Goal: Task Accomplishment & Management: Complete application form

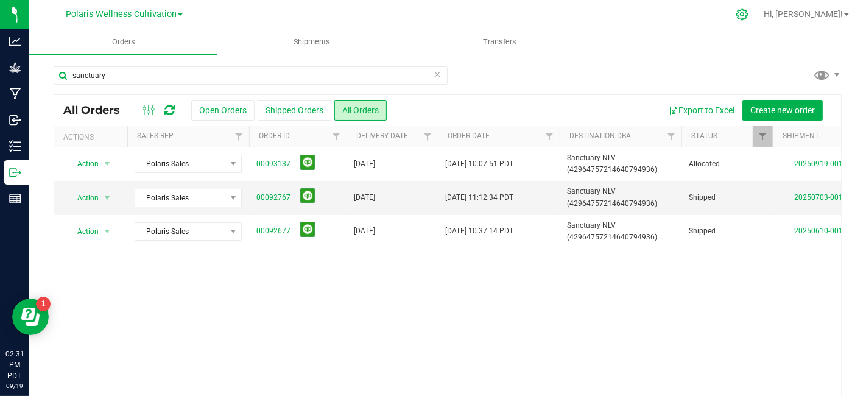
click at [749, 16] on icon at bounding box center [742, 14] width 13 height 13
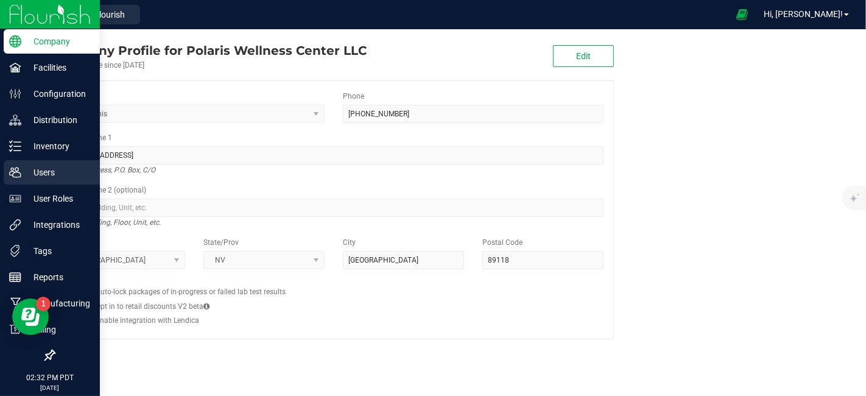
click at [48, 177] on p "Users" at bounding box center [57, 172] width 73 height 15
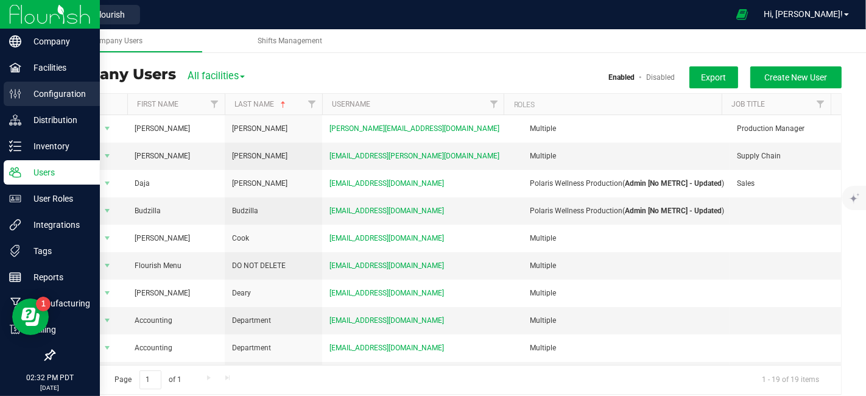
click at [61, 96] on p "Configuration" at bounding box center [57, 94] width 73 height 15
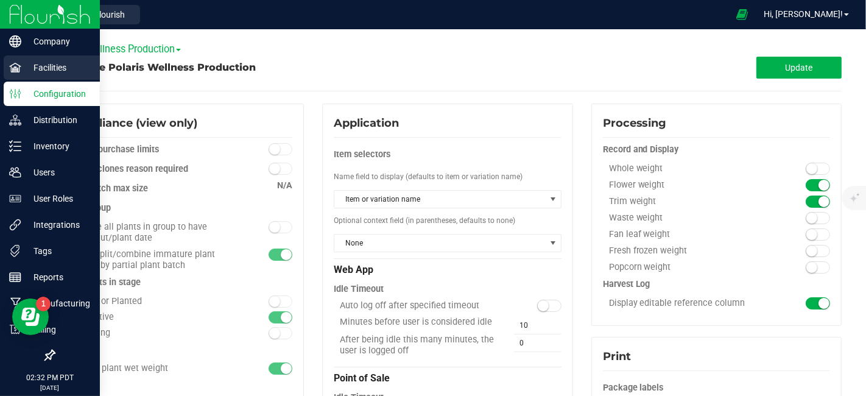
click at [51, 68] on p "Facilities" at bounding box center [57, 67] width 73 height 15
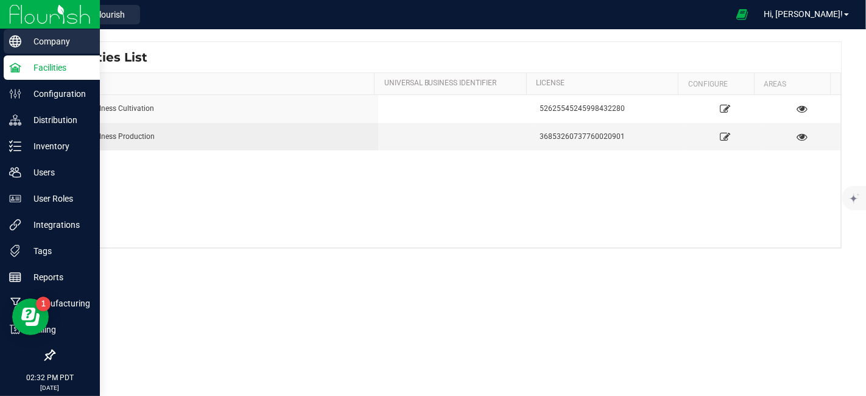
click at [52, 43] on p "Company" at bounding box center [57, 41] width 73 height 15
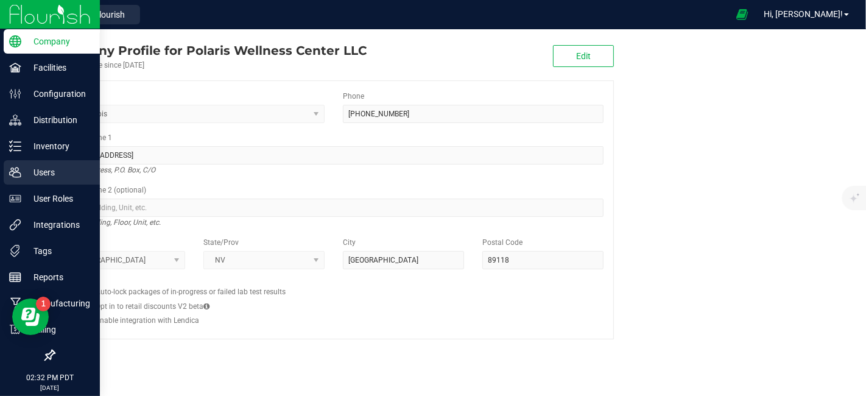
click at [47, 171] on p "Users" at bounding box center [57, 172] width 73 height 15
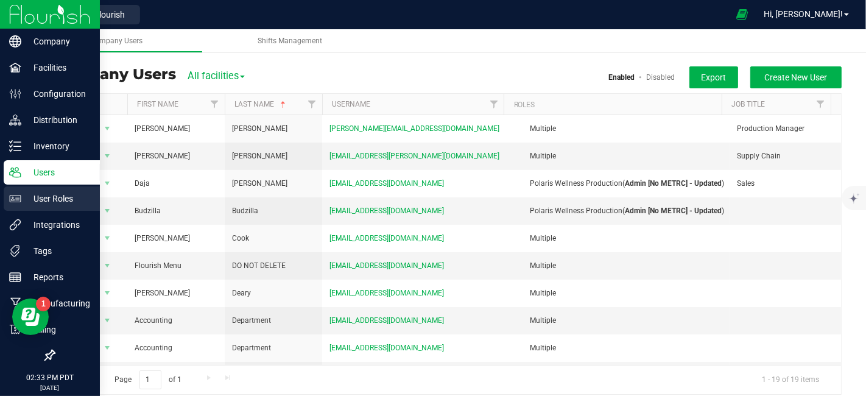
click at [41, 197] on p "User Roles" at bounding box center [57, 198] width 73 height 15
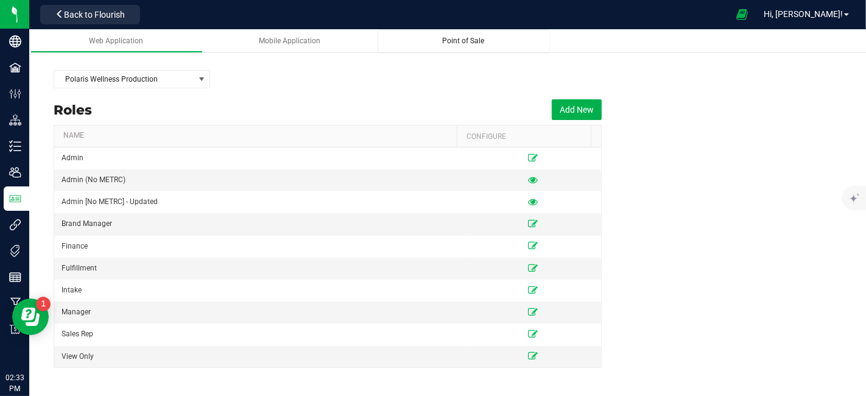
click at [456, 46] on link "Point of Sale" at bounding box center [464, 41] width 172 height 24
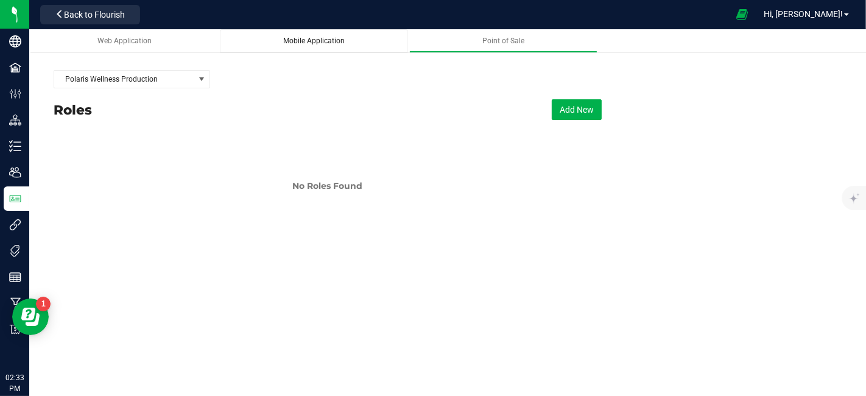
click at [320, 45] on div "Mobile Application" at bounding box center [314, 41] width 169 height 10
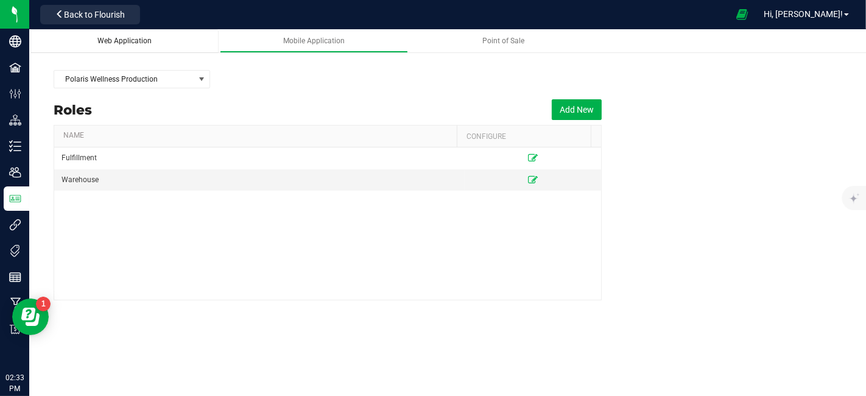
click at [125, 37] on span "Web Application" at bounding box center [124, 41] width 54 height 9
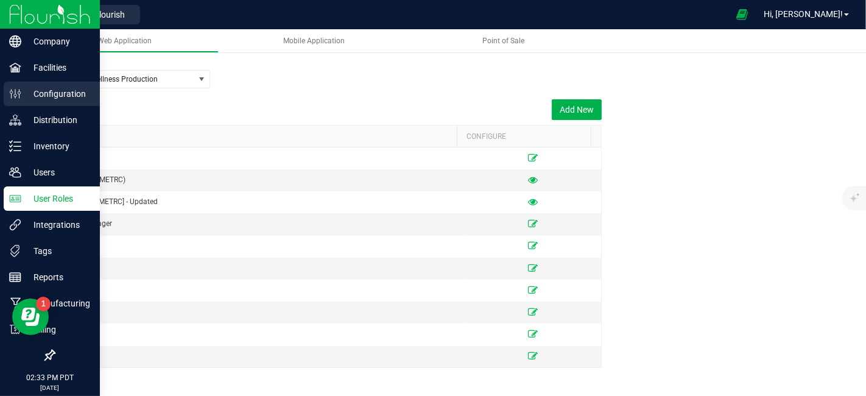
click at [57, 90] on p "Configuration" at bounding box center [57, 94] width 73 height 15
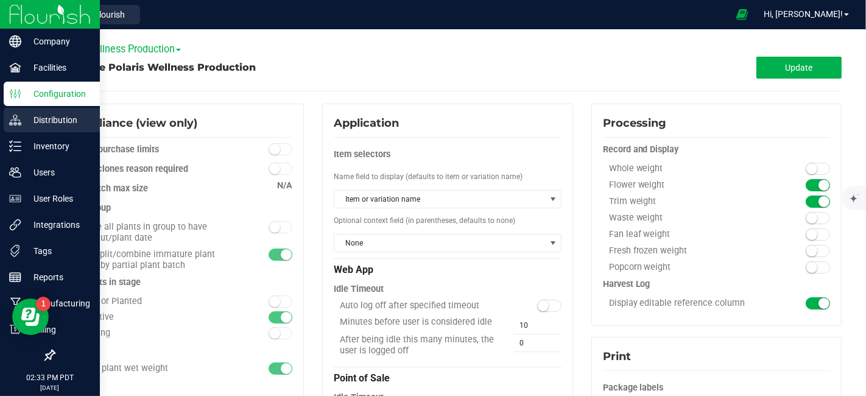
click at [48, 119] on p "Distribution" at bounding box center [57, 120] width 73 height 15
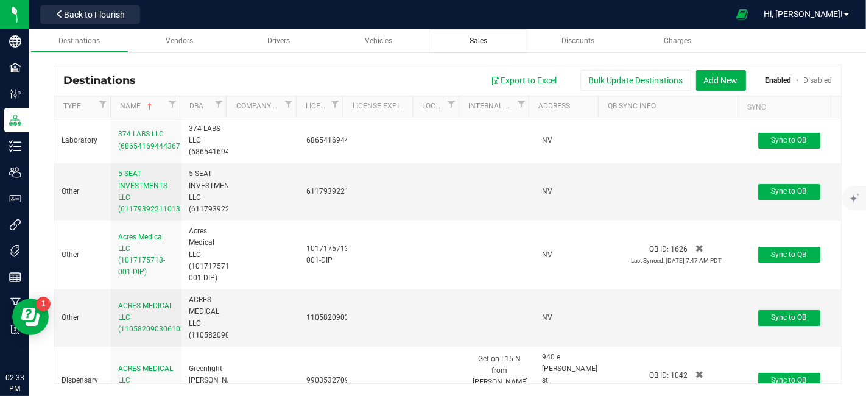
click at [484, 41] on span "Sales" at bounding box center [479, 41] width 18 height 9
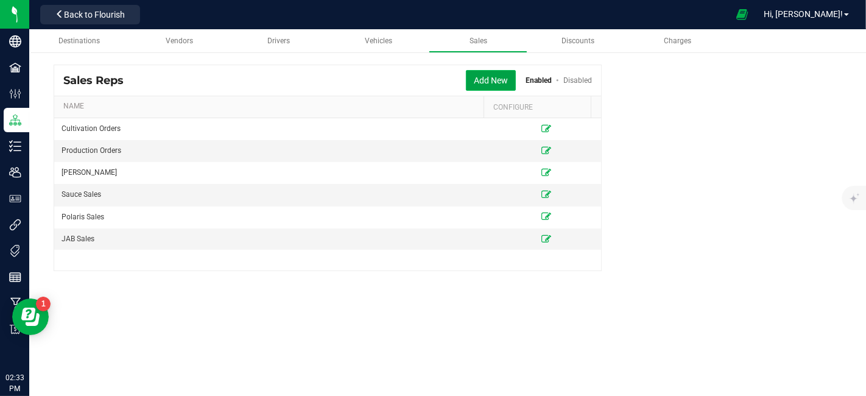
click at [501, 86] on button "Add New" at bounding box center [491, 80] width 50 height 21
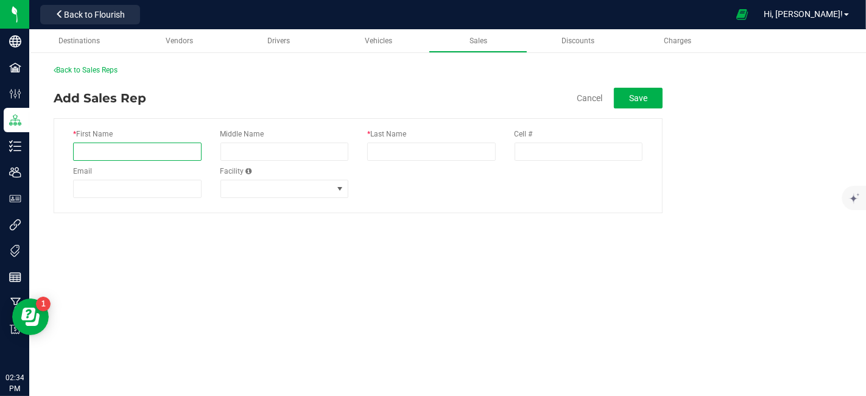
click at [157, 149] on input "* First Name" at bounding box center [137, 152] width 129 height 18
type input "Caviar"
click at [587, 96] on button "Cancel" at bounding box center [590, 98] width 26 height 12
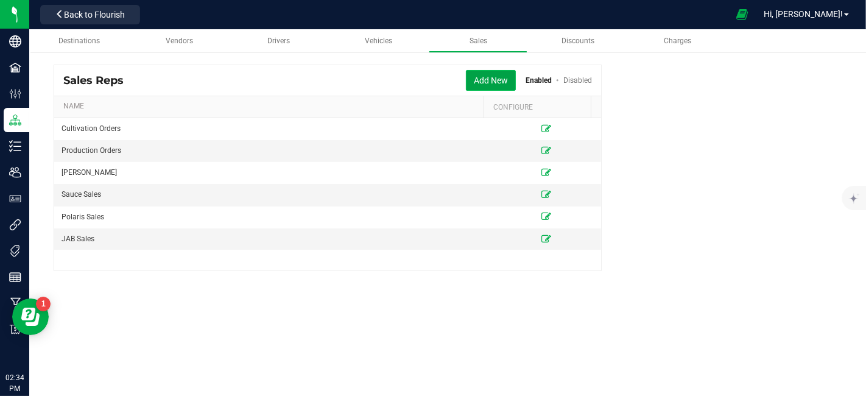
click at [489, 78] on button "Add New" at bounding box center [491, 80] width 50 height 21
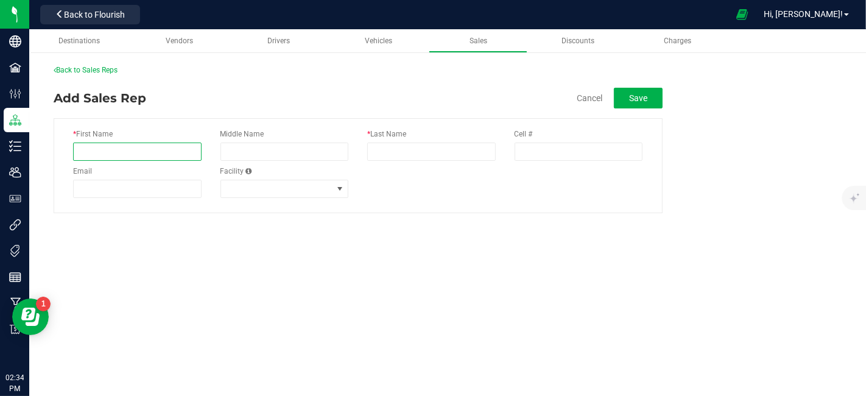
click at [160, 155] on input "* First Name" at bounding box center [137, 152] width 129 height 18
type input "Caviar Gold"
type input "Sales"
click at [339, 193] on span at bounding box center [340, 189] width 10 height 10
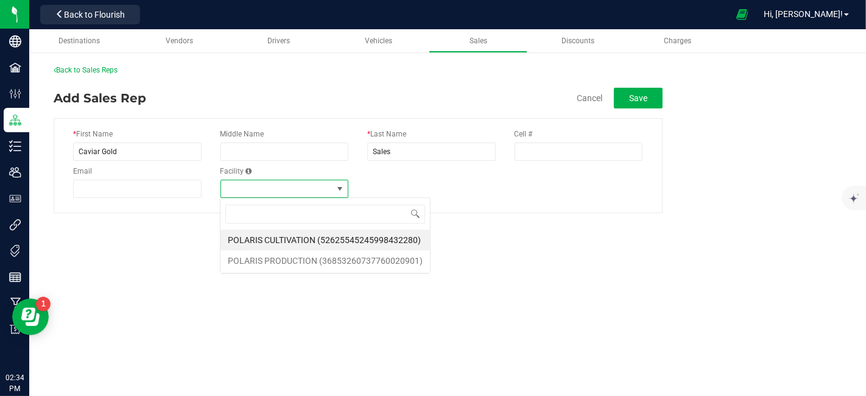
scroll to position [18, 129]
click at [338, 236] on li "POLARIS CULTIVATION (52625545245998432280)" at bounding box center [326, 240] width 210 height 21
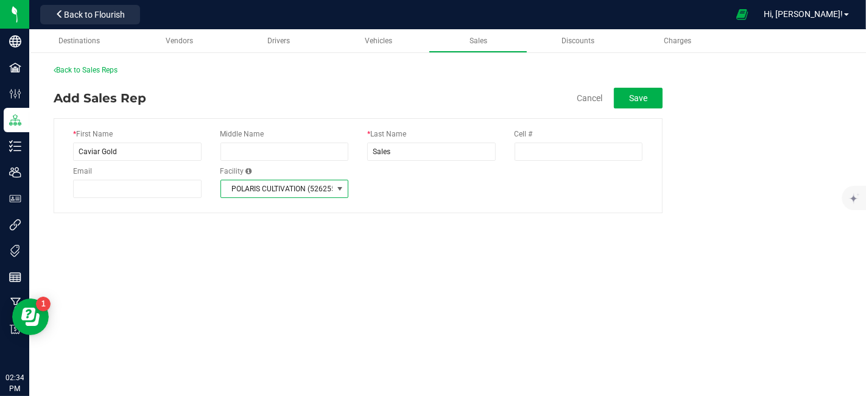
click at [344, 188] on span at bounding box center [340, 189] width 10 height 10
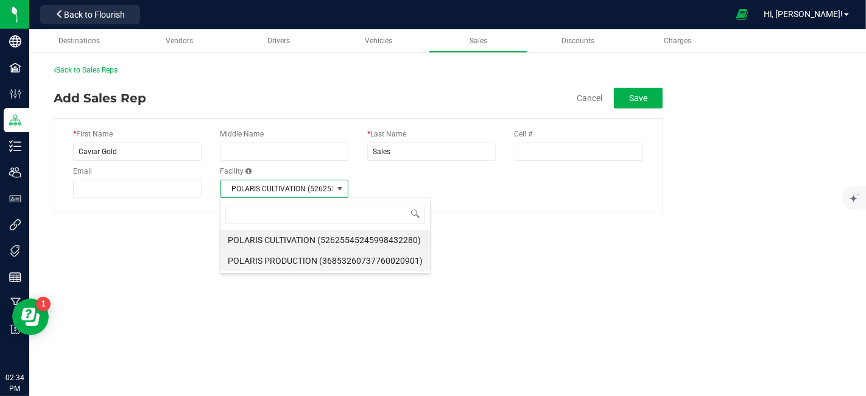
click at [338, 259] on li "POLARIS PRODUCTION (36853260737760020901)" at bounding box center [326, 260] width 210 height 21
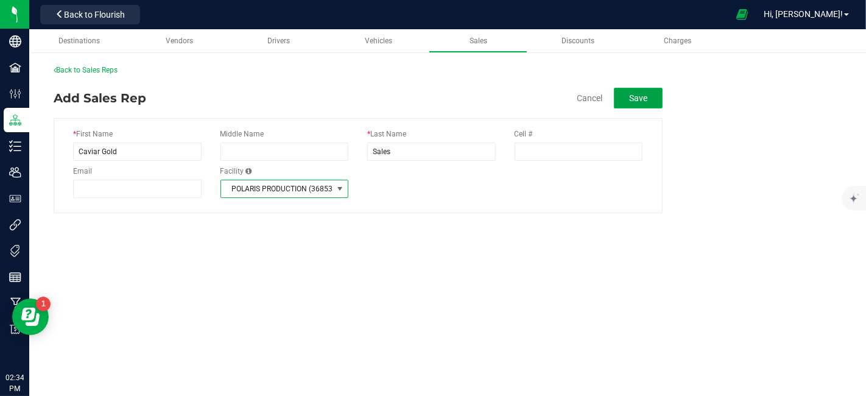
click at [647, 101] on button "Save" at bounding box center [638, 98] width 49 height 21
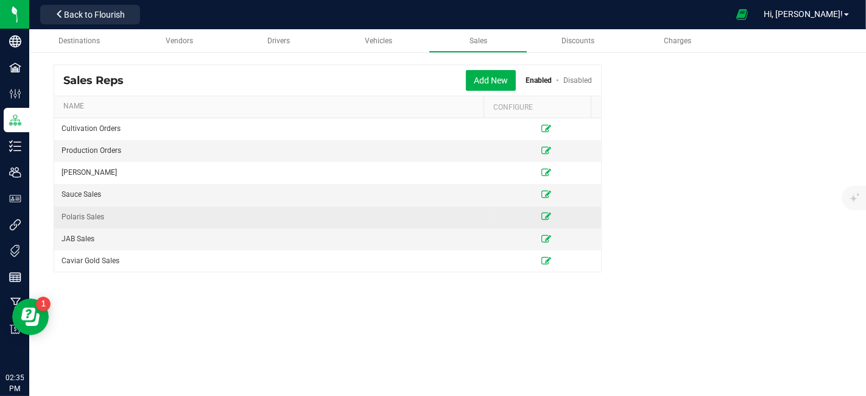
click at [542, 214] on icon at bounding box center [547, 216] width 10 height 7
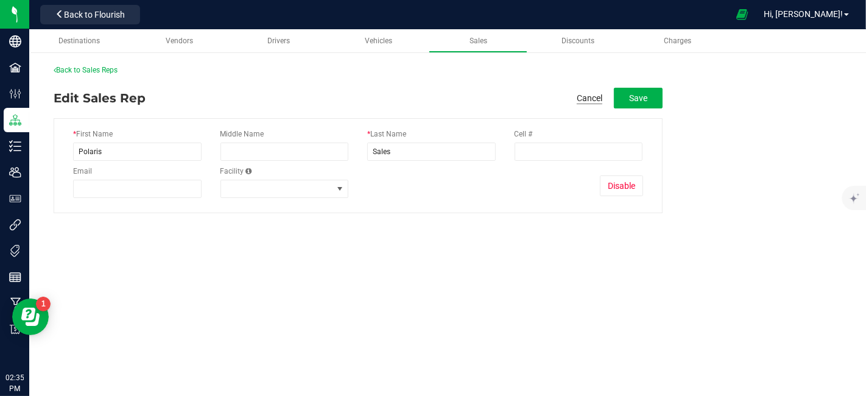
click at [585, 97] on button "Cancel" at bounding box center [590, 98] width 26 height 12
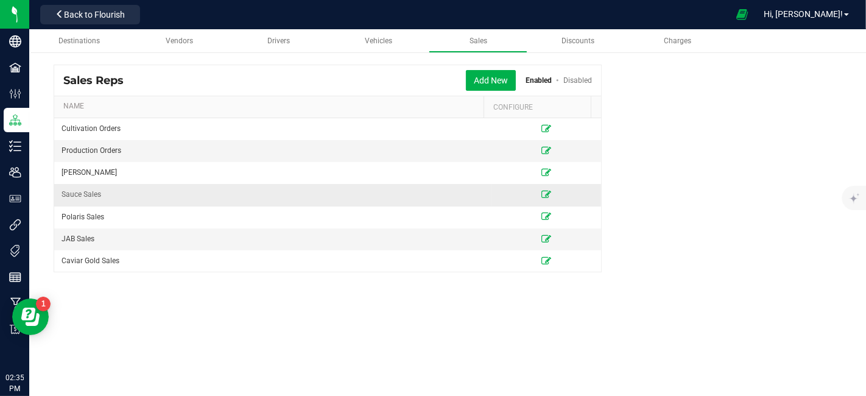
click at [542, 194] on icon at bounding box center [547, 194] width 10 height 7
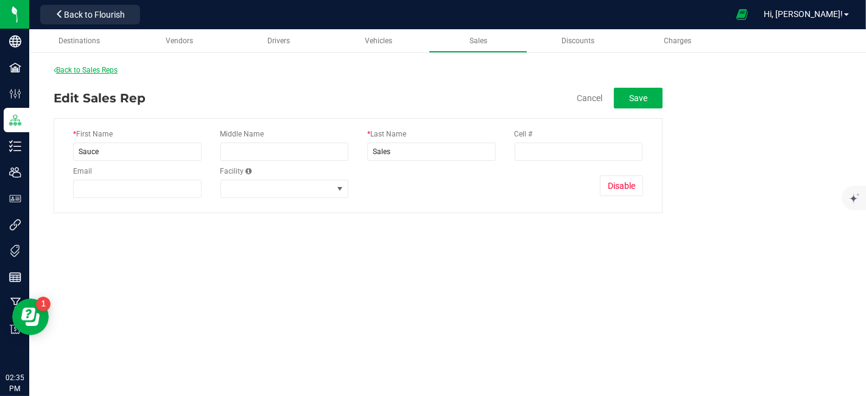
click at [88, 71] on link "Back to Sales Reps" at bounding box center [86, 70] width 64 height 9
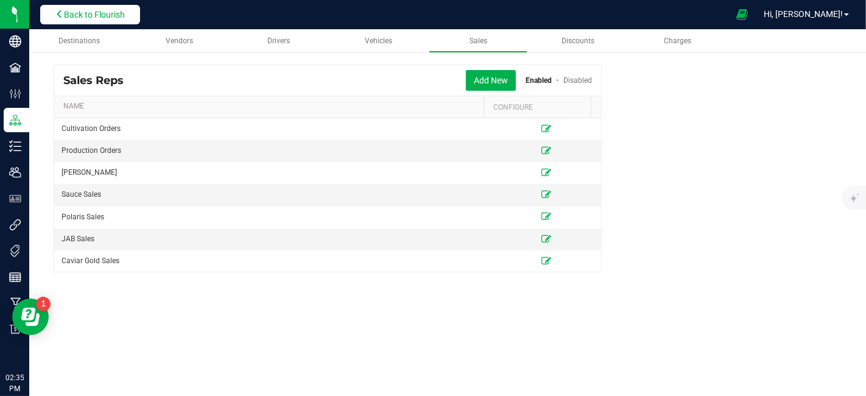
click at [97, 13] on span "Back to Flourish" at bounding box center [94, 15] width 61 height 10
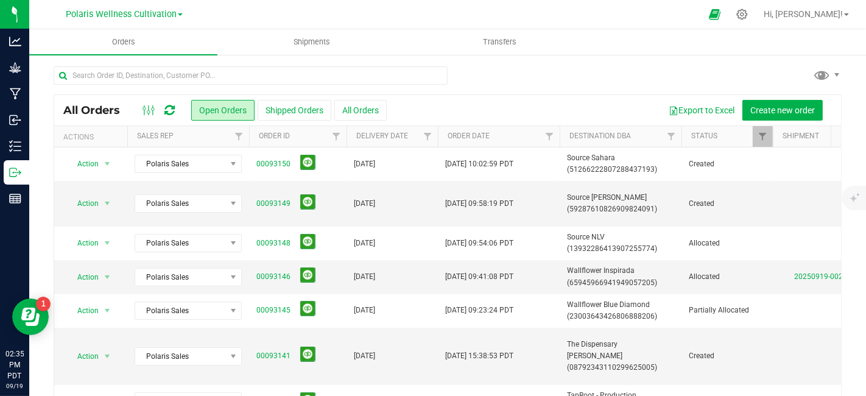
click at [179, 13] on span at bounding box center [180, 14] width 5 height 2
click at [151, 56] on link "Polaris Wellness Production" at bounding box center [124, 59] width 178 height 16
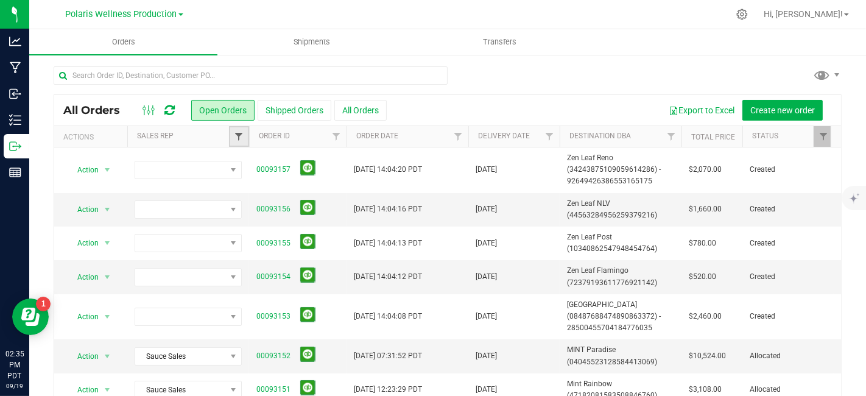
click at [242, 141] on span "Filter" at bounding box center [239, 137] width 10 height 10
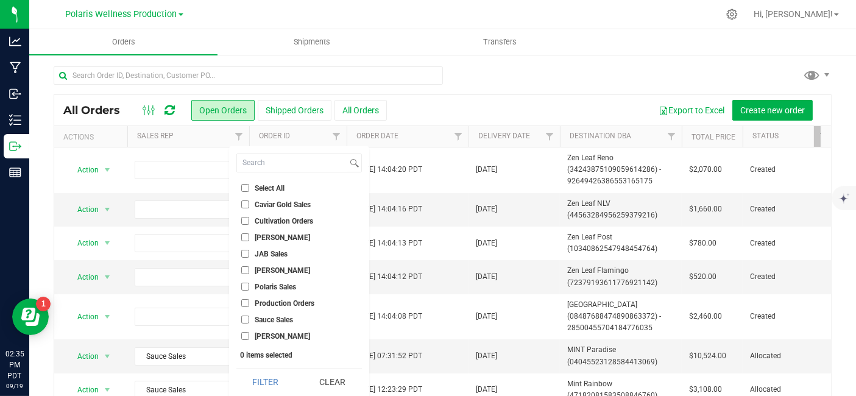
click at [244, 289] on input "Polaris Sales" at bounding box center [245, 287] width 8 height 8
checkbox input "true"
click at [264, 383] on button "Filter" at bounding box center [265, 382] width 58 height 27
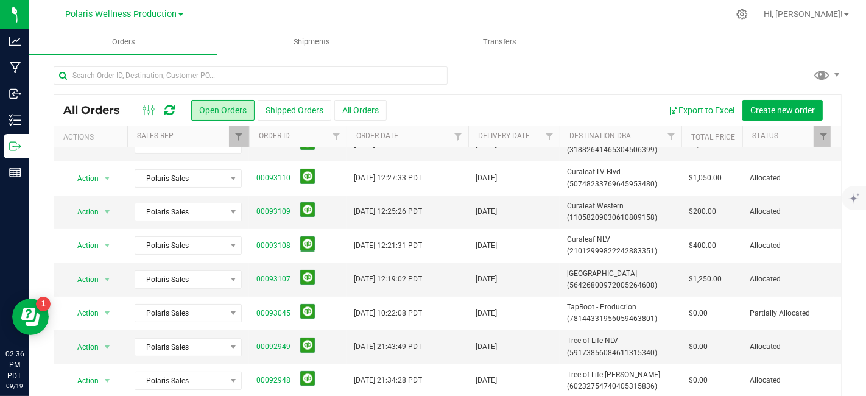
scroll to position [41, 0]
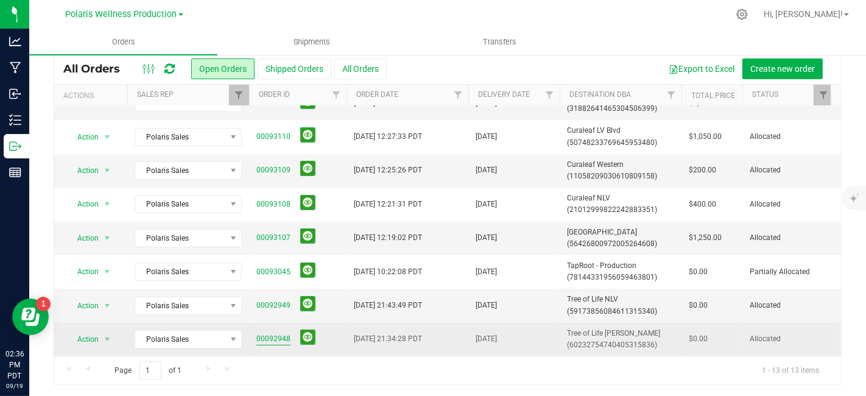
click at [275, 333] on link "00092948" at bounding box center [273, 339] width 34 height 12
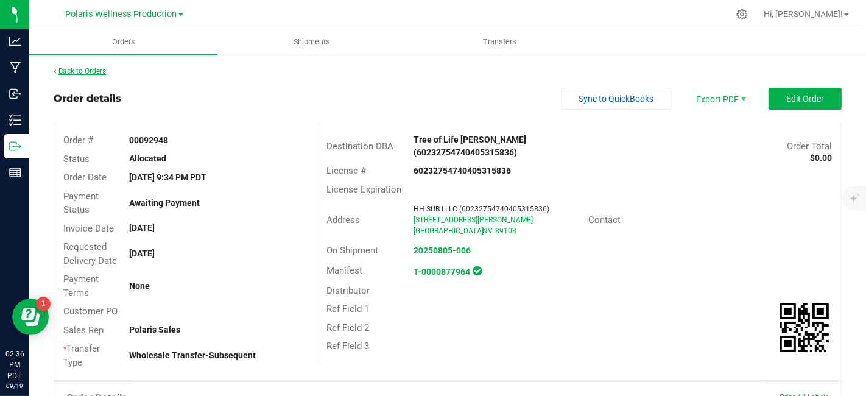
click at [80, 68] on link "Back to Orders" at bounding box center [80, 71] width 52 height 9
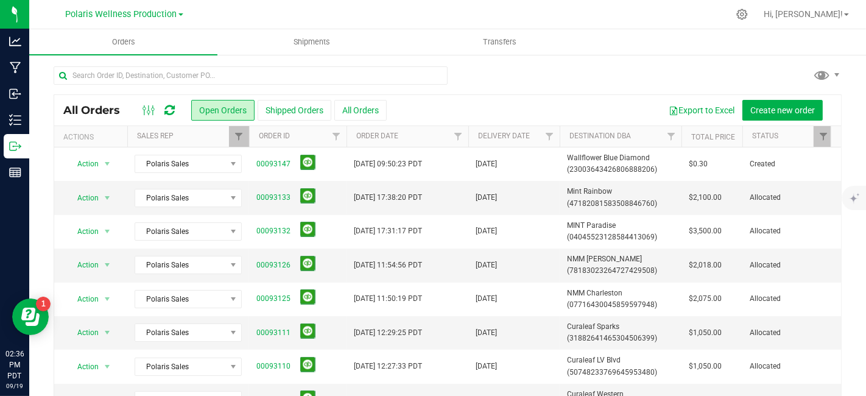
scroll to position [197, 0]
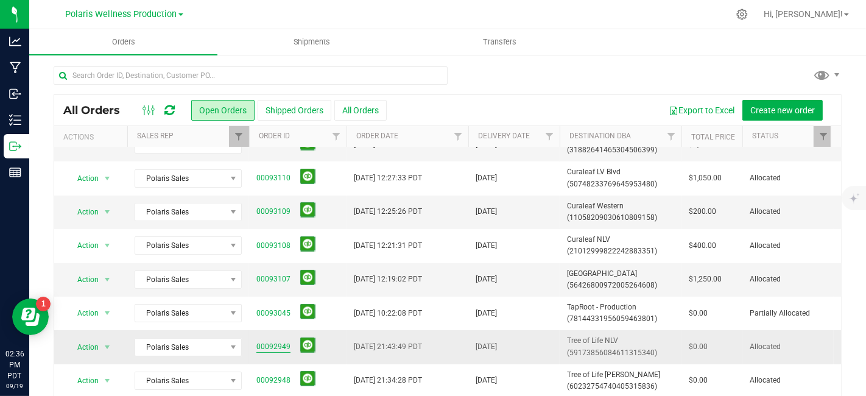
click at [277, 341] on link "00092949" at bounding box center [273, 347] width 34 height 12
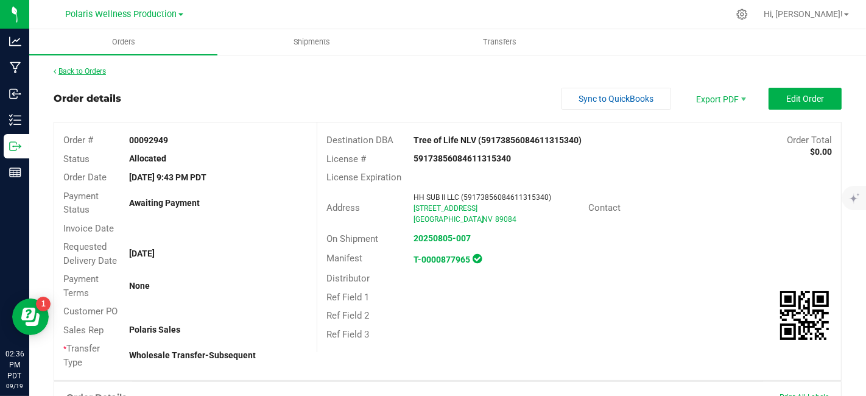
click at [73, 69] on link "Back to Orders" at bounding box center [80, 71] width 52 height 9
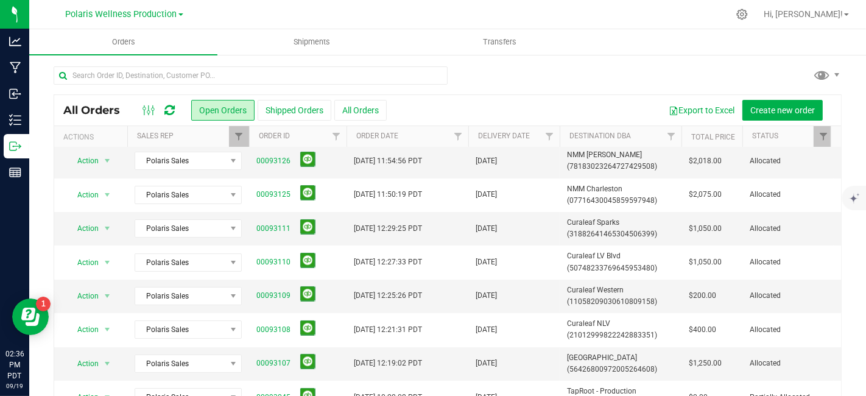
scroll to position [197, 0]
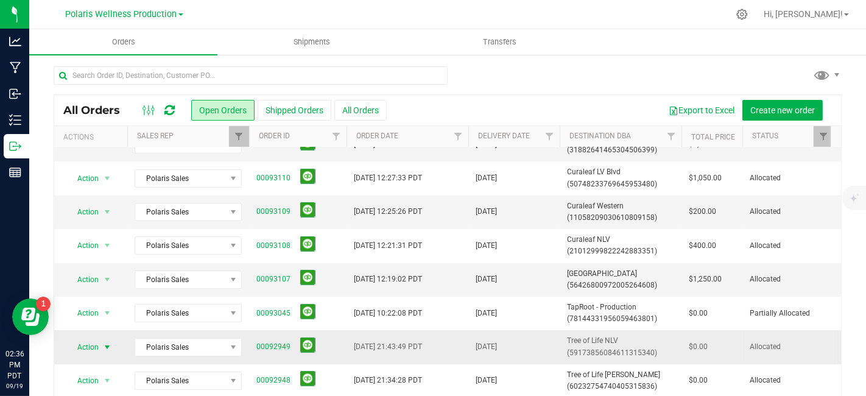
click at [104, 342] on span "select" at bounding box center [107, 347] width 10 height 10
click at [235, 342] on span at bounding box center [233, 347] width 10 height 10
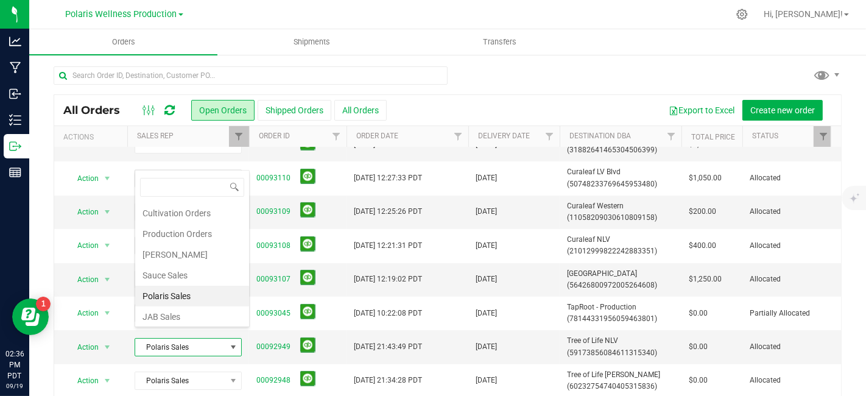
scroll to position [21, 0]
click at [191, 311] on li "Caviar Gold Sales" at bounding box center [192, 316] width 114 height 21
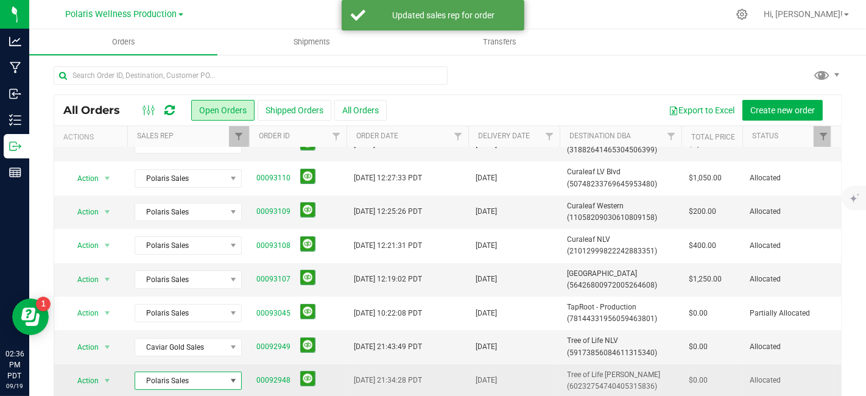
click at [237, 376] on span at bounding box center [233, 381] width 10 height 10
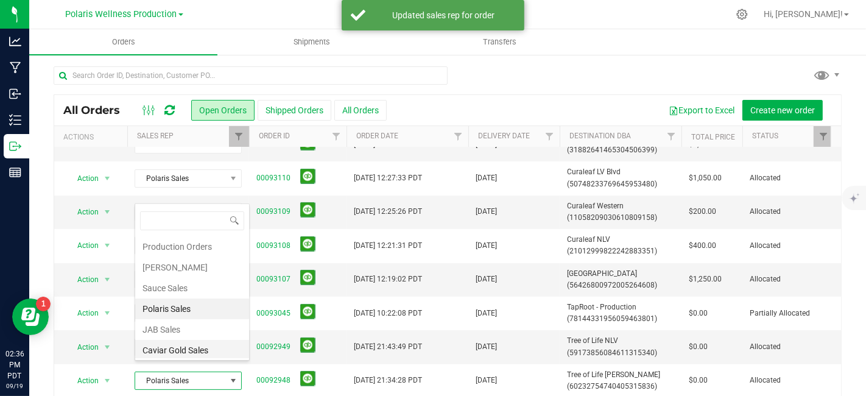
click at [189, 346] on li "Caviar Gold Sales" at bounding box center [192, 350] width 114 height 21
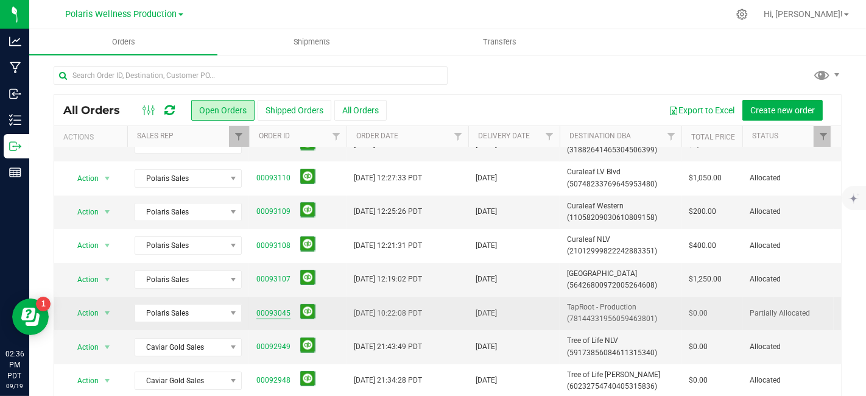
click at [284, 308] on link "00093045" at bounding box center [273, 314] width 34 height 12
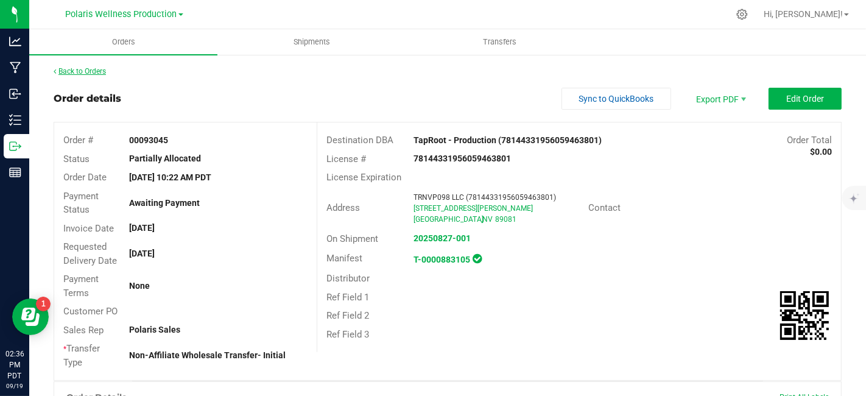
click at [86, 73] on link "Back to Orders" at bounding box center [80, 71] width 52 height 9
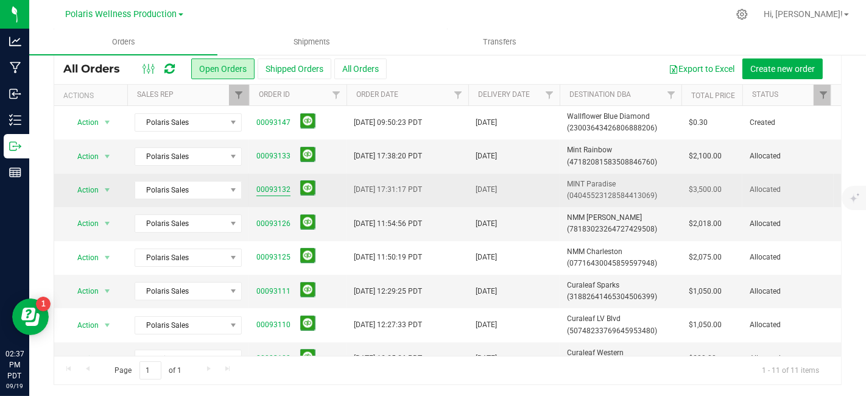
click at [258, 187] on link "00093132" at bounding box center [273, 190] width 34 height 12
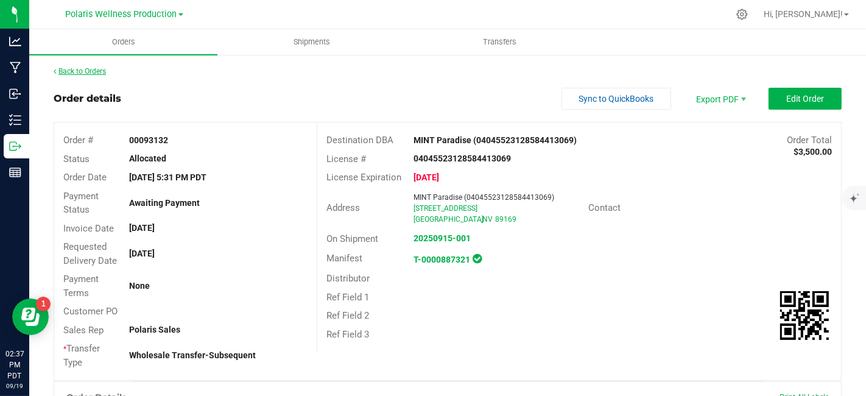
click at [90, 74] on link "Back to Orders" at bounding box center [80, 71] width 52 height 9
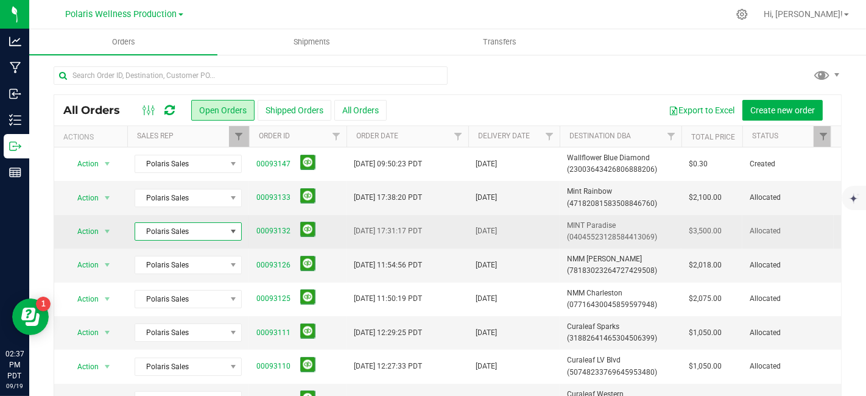
click at [234, 235] on span at bounding box center [233, 232] width 10 height 10
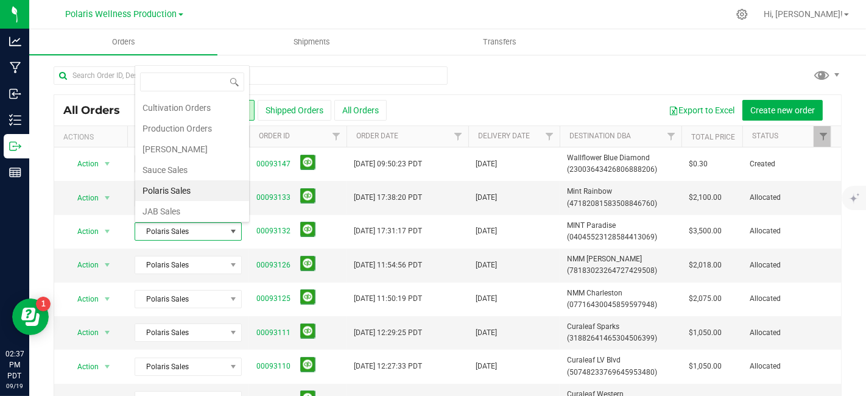
scroll to position [21, 0]
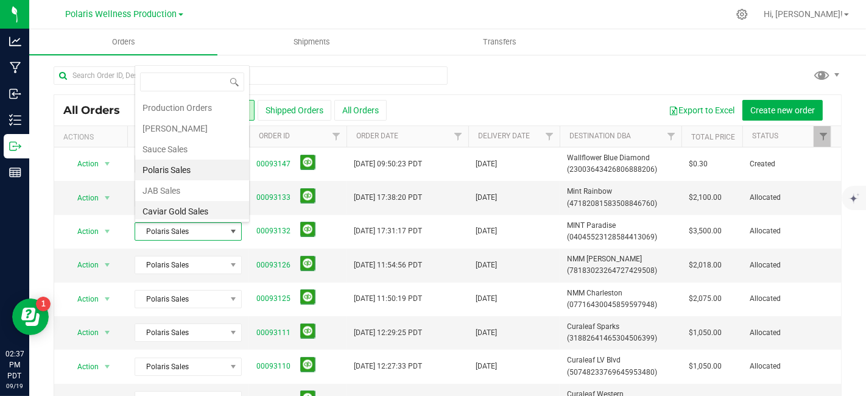
click at [199, 211] on li "Caviar Gold Sales" at bounding box center [192, 211] width 114 height 21
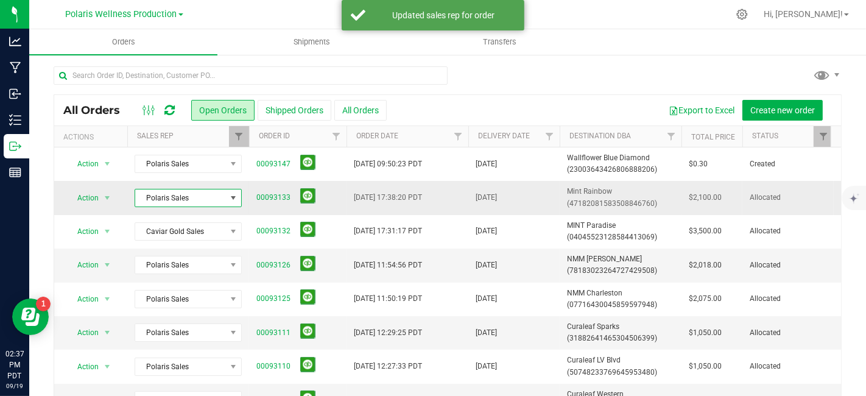
click at [236, 190] on span at bounding box center [233, 197] width 15 height 17
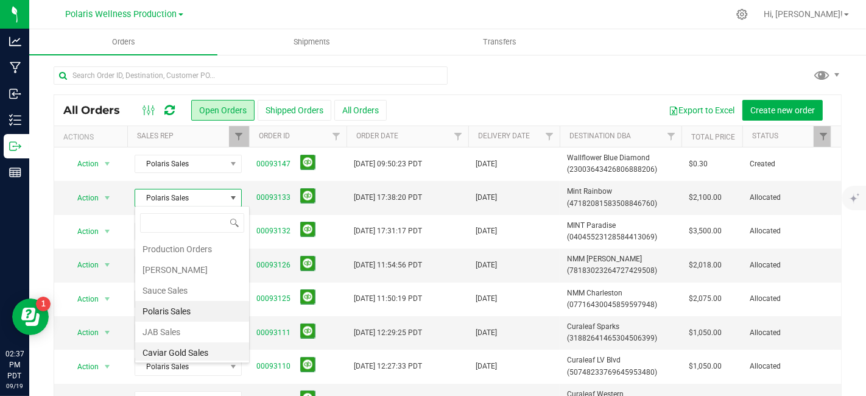
click at [189, 350] on li "Caviar Gold Sales" at bounding box center [192, 352] width 114 height 21
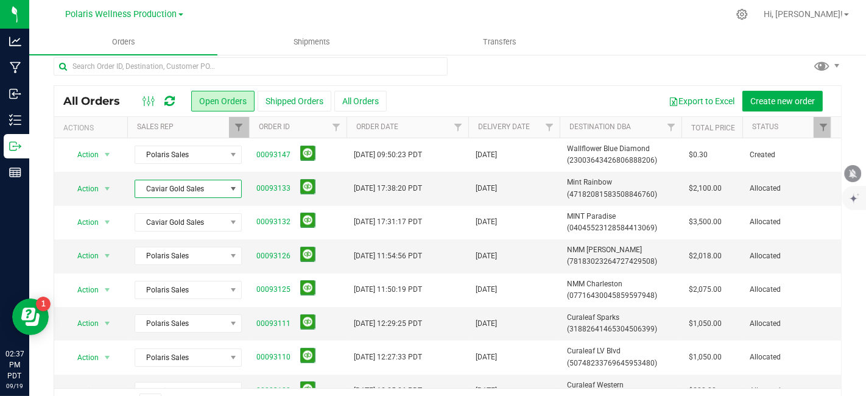
scroll to position [5, 0]
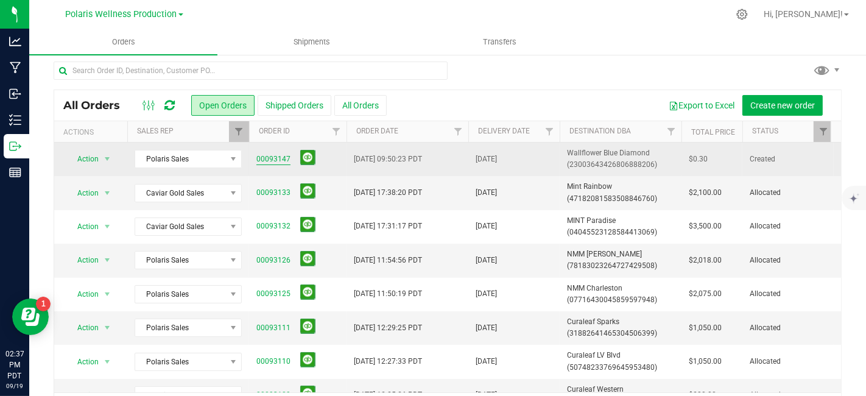
click at [275, 161] on link "00093147" at bounding box center [273, 160] width 34 height 12
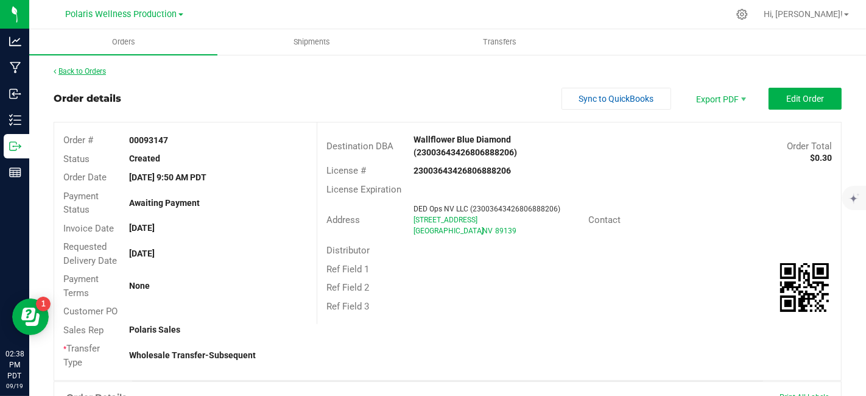
click at [85, 72] on link "Back to Orders" at bounding box center [80, 71] width 52 height 9
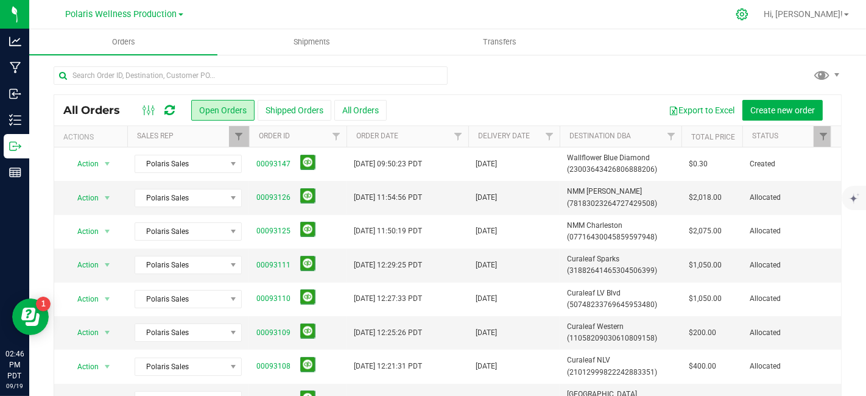
click at [749, 16] on icon at bounding box center [742, 14] width 13 height 13
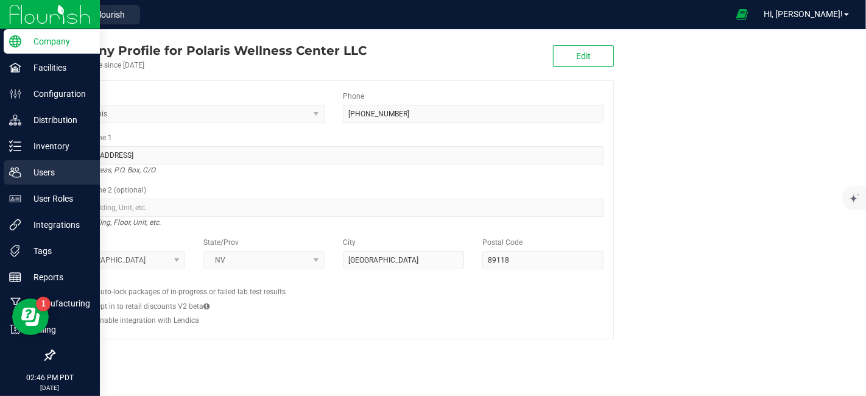
click at [49, 173] on p "Users" at bounding box center [57, 172] width 73 height 15
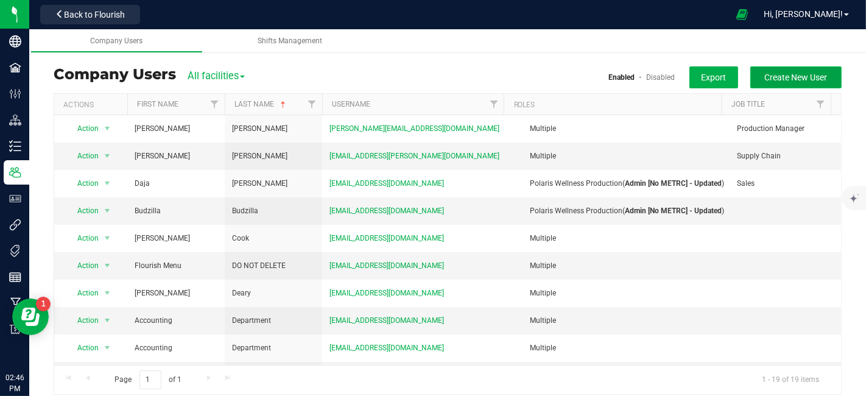
click at [777, 79] on span "Create New User" at bounding box center [796, 77] width 63 height 10
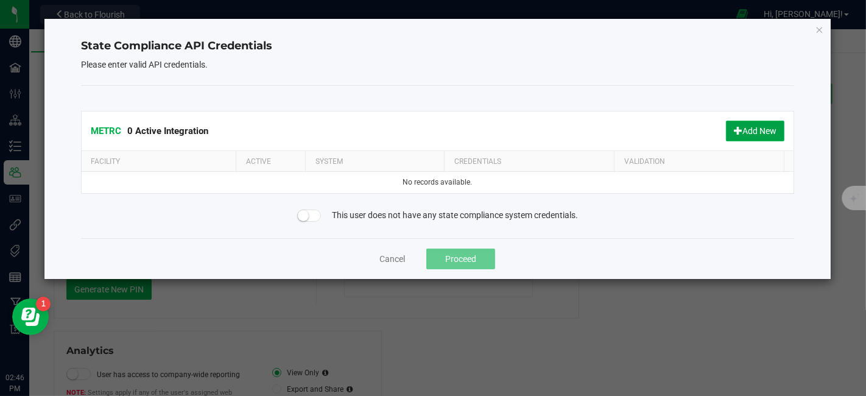
click at [760, 132] on button "Add New" at bounding box center [755, 131] width 58 height 21
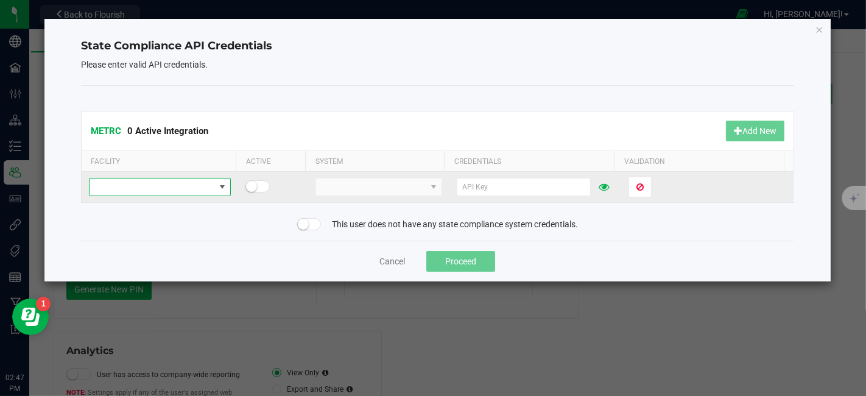
click at [166, 188] on span at bounding box center [152, 187] width 125 height 17
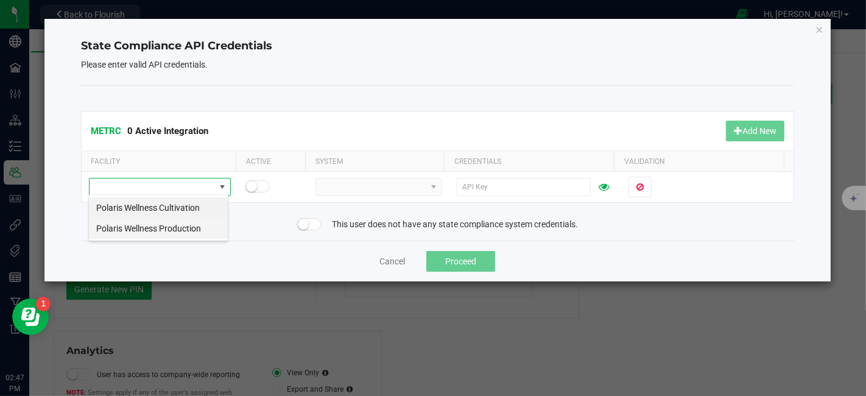
click at [170, 225] on li "Polaris Wellness Production" at bounding box center [158, 228] width 139 height 21
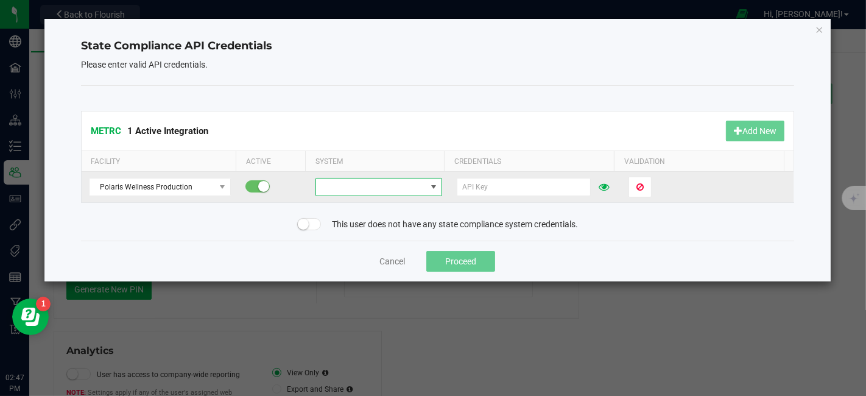
click at [366, 194] on span at bounding box center [371, 187] width 110 height 17
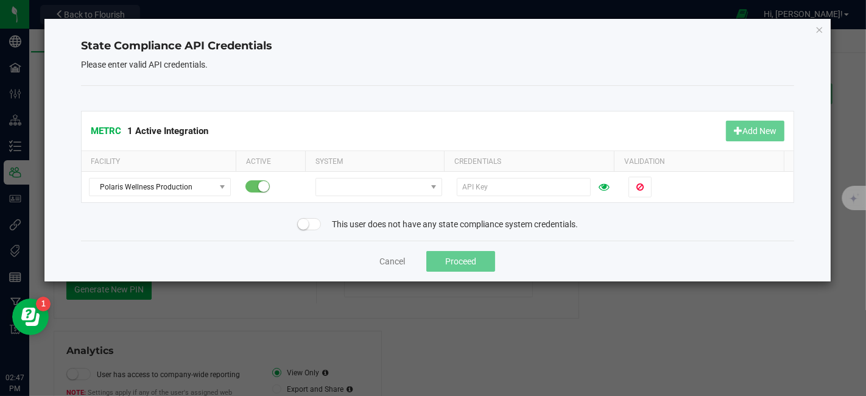
click at [397, 107] on div "METRC 1 Active Integration Add New Facility Active System Credentials Validatio…" at bounding box center [437, 163] width 713 height 155
click at [313, 231] on div "METRC 1 Active Integration Add New Facility Active System Credentials Validatio…" at bounding box center [437, 163] width 713 height 155
click at [313, 225] on span at bounding box center [309, 224] width 24 height 12
click at [466, 262] on button "Proceed" at bounding box center [460, 261] width 69 height 21
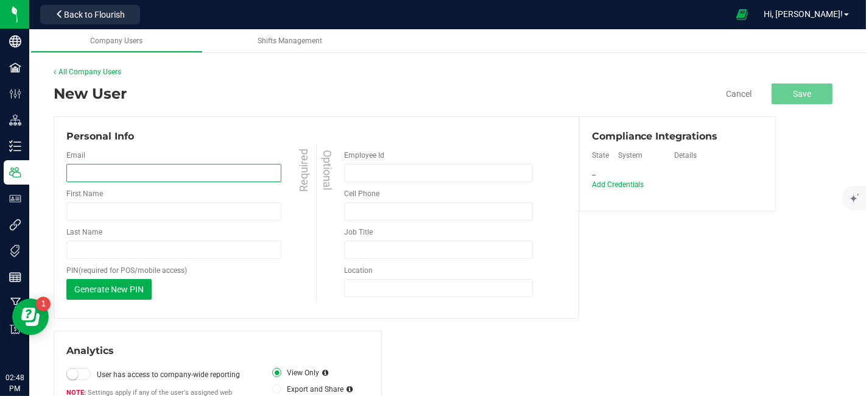
click at [171, 170] on input "email" at bounding box center [173, 173] width 215 height 18
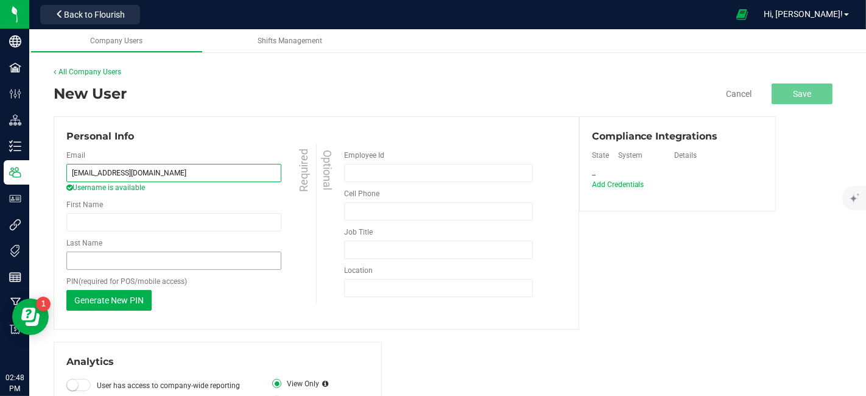
type input "[EMAIL_ADDRESS][DOMAIN_NAME]"
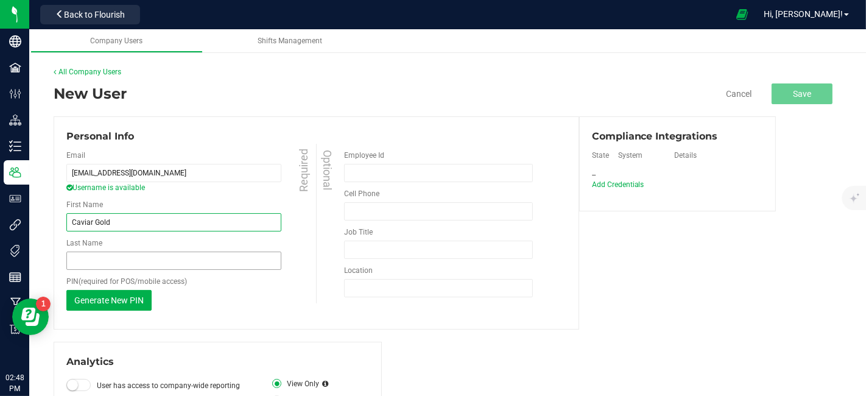
type input "Caviar Gold"
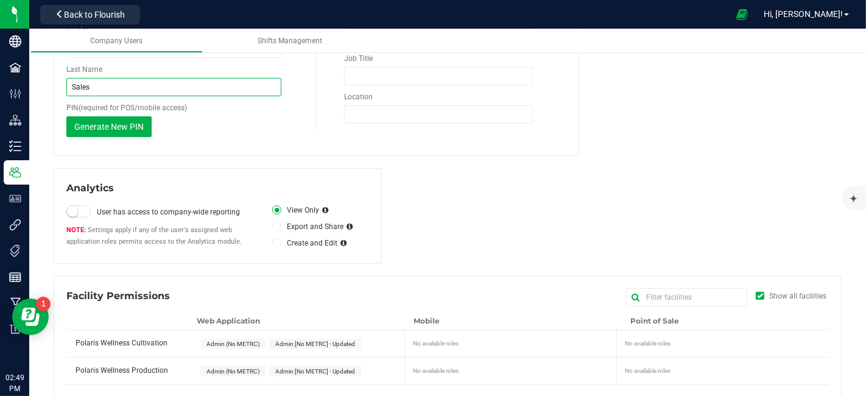
scroll to position [185, 0]
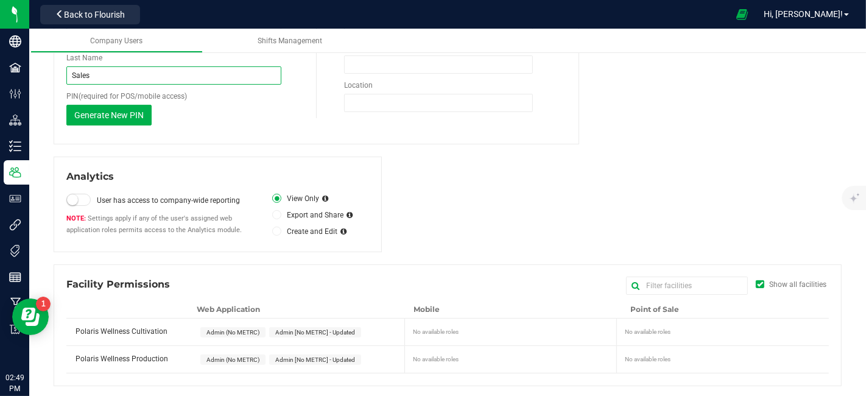
type input "Sales"
click at [243, 360] on span "Admin (No METRC)" at bounding box center [233, 359] width 53 height 7
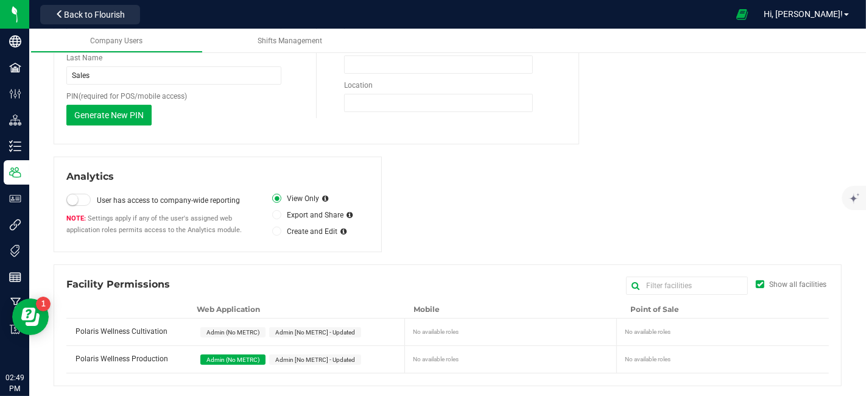
click at [305, 356] on span "Admin [No METRC] - Updated" at bounding box center [315, 359] width 80 height 7
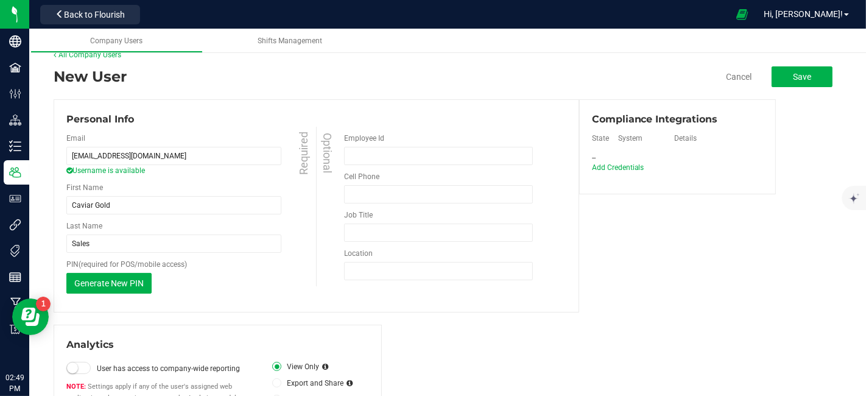
scroll to position [13, 0]
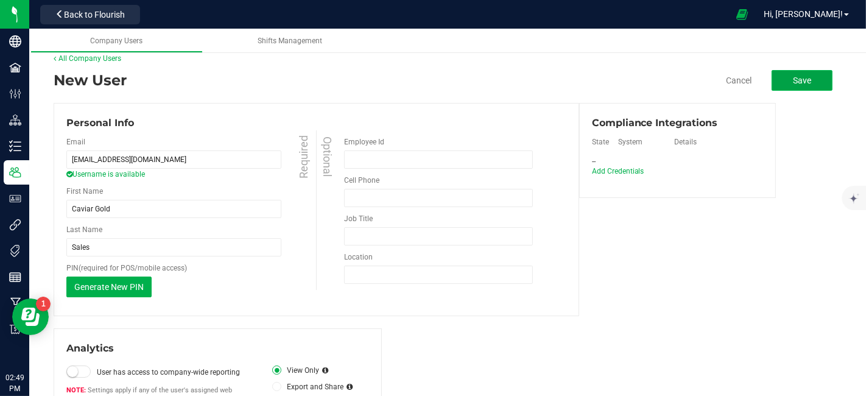
click at [793, 79] on span "Save" at bounding box center [802, 81] width 18 height 10
